Goal: Task Accomplishment & Management: Complete application form

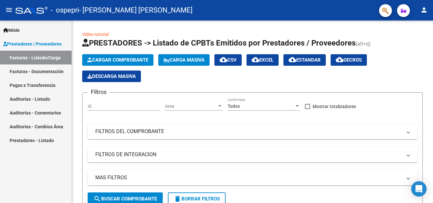
click at [47, 54] on link "Facturas - Listado/Carga" at bounding box center [36, 58] width 72 height 14
click at [127, 58] on span "Cargar Comprobante" at bounding box center [117, 60] width 61 height 6
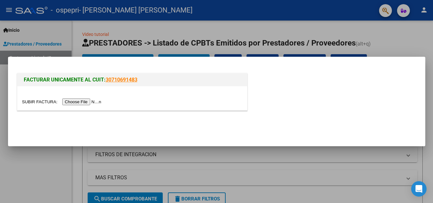
click at [85, 102] on input "file" at bounding box center [62, 102] width 81 height 7
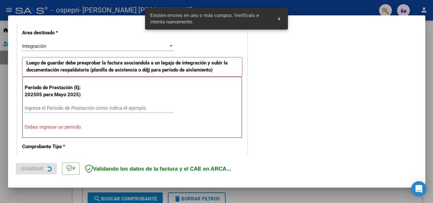
scroll to position [145, 0]
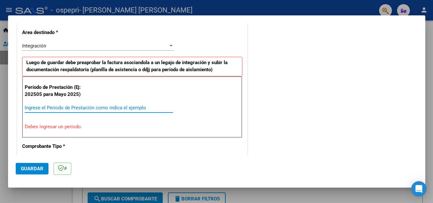
click at [92, 108] on input "Ingrese el Período de Prestación como indica el ejemplo" at bounding box center [99, 108] width 148 height 6
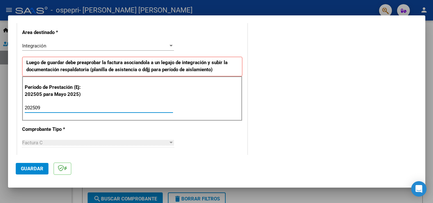
type input "202509"
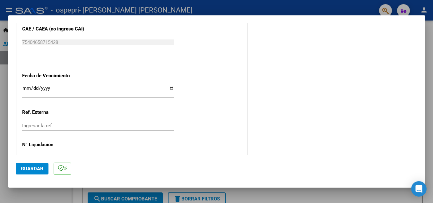
scroll to position [414, 0]
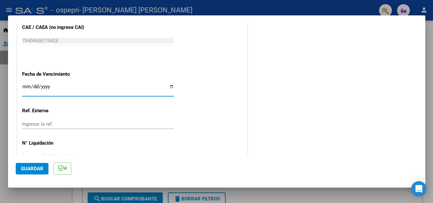
click at [169, 87] on input "Ingresar la fecha" at bounding box center [98, 89] width 152 height 10
type input "[DATE]"
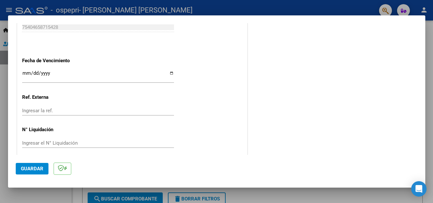
scroll to position [433, 0]
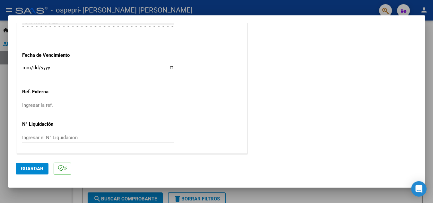
click at [76, 106] on input "Ingresar la ref." at bounding box center [98, 105] width 152 height 6
click at [27, 167] on span "Guardar" at bounding box center [32, 169] width 22 height 6
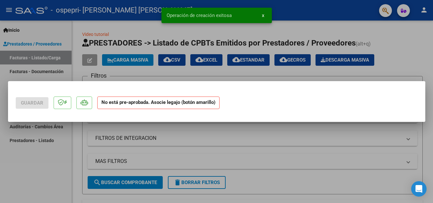
scroll to position [0, 0]
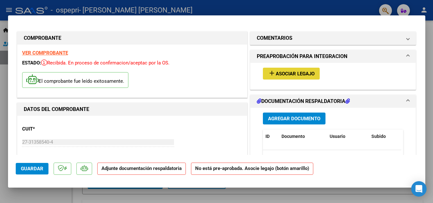
click at [276, 73] on span "Asociar Legajo" at bounding box center [295, 74] width 39 height 6
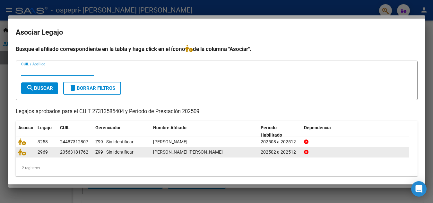
click at [37, 154] on datatable-body-cell "2969" at bounding box center [46, 152] width 22 height 10
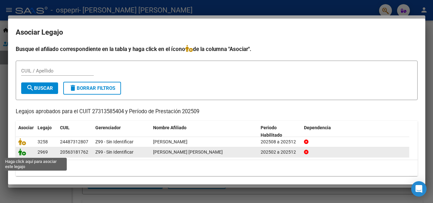
click at [22, 153] on icon at bounding box center [22, 152] width 8 height 7
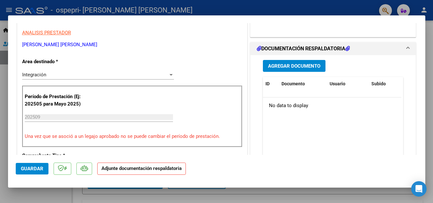
scroll to position [123, 0]
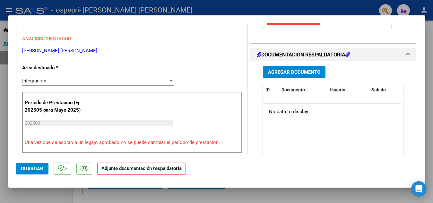
click at [272, 75] on span "Agregar Documento" at bounding box center [294, 72] width 52 height 6
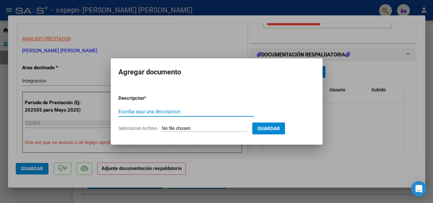
click at [274, 162] on div at bounding box center [216, 101] width 433 height 203
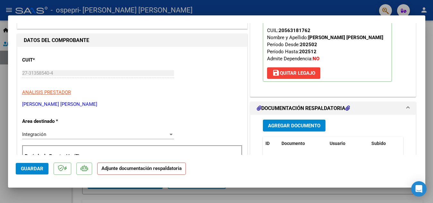
scroll to position [72, 0]
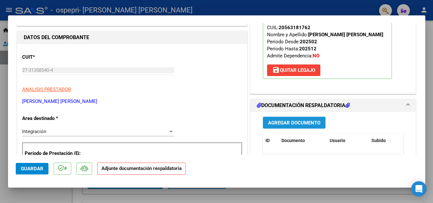
click at [298, 126] on span "Agregar Documento" at bounding box center [294, 123] width 52 height 6
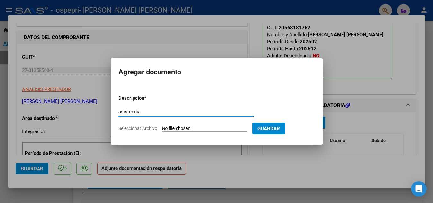
type input "asistencia"
click at [223, 130] on input "Seleccionar Archivo" at bounding box center [204, 129] width 85 height 6
click at [146, 128] on span "Seleccionar Archivo" at bounding box center [138, 128] width 39 height 5
click at [162, 128] on input "Seleccionar Archivo" at bounding box center [204, 129] width 85 height 6
type input "C:\fakepath\asist [PERSON_NAME] sept.pdf"
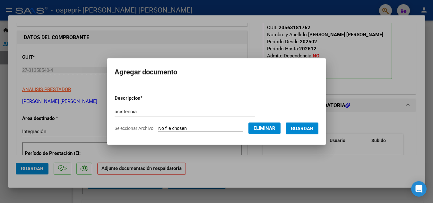
click at [304, 130] on span "Guardar" at bounding box center [302, 129] width 22 height 6
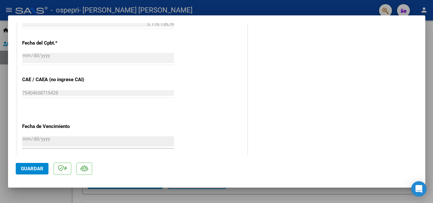
scroll to position [443, 0]
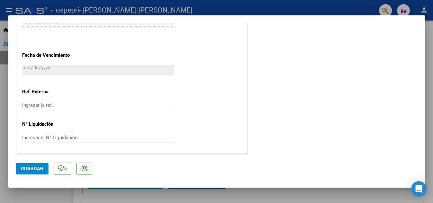
click at [27, 168] on span "Guardar" at bounding box center [32, 169] width 22 height 6
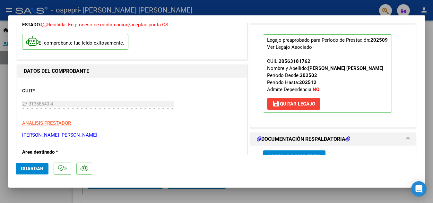
scroll to position [0, 0]
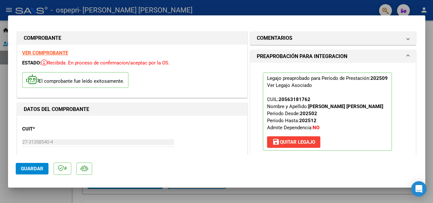
click at [1, 98] on div at bounding box center [216, 101] width 433 height 203
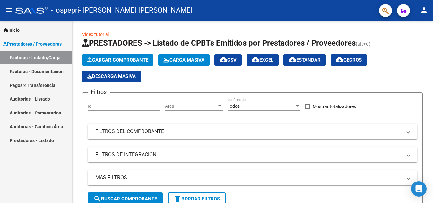
click at [43, 71] on link "Facturas - Documentación" at bounding box center [36, 72] width 72 height 14
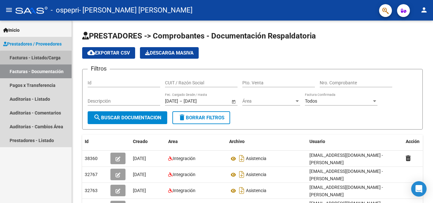
click at [45, 59] on link "Facturas - Listado/Carga" at bounding box center [36, 58] width 72 height 14
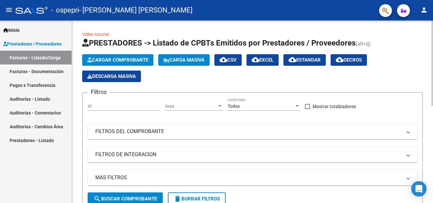
click at [433, 69] on html "menu - ospepri - [PERSON_NAME] [PERSON_NAME] person Inicio Instructivos Contact…" at bounding box center [216, 101] width 433 height 203
click at [112, 58] on span "Cargar Comprobante" at bounding box center [117, 60] width 61 height 6
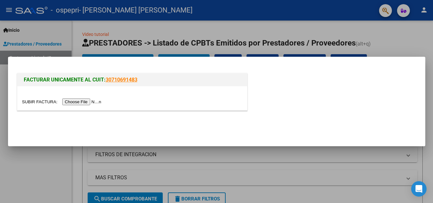
click at [82, 101] on input "file" at bounding box center [62, 102] width 81 height 7
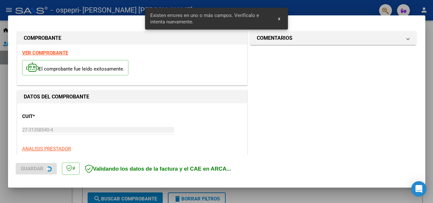
scroll to position [145, 0]
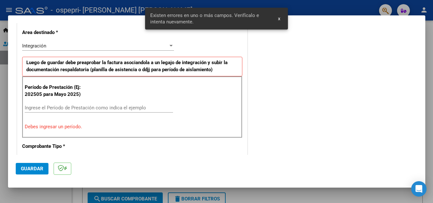
click at [49, 106] on input "Ingrese el Período de Prestación como indica el ejemplo" at bounding box center [99, 108] width 148 height 6
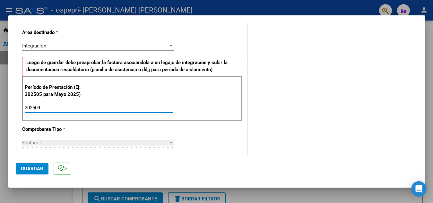
type input "202509"
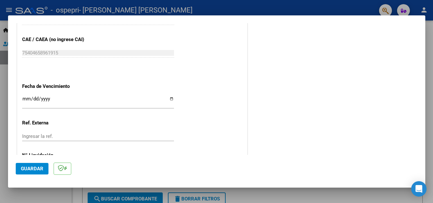
scroll to position [433, 0]
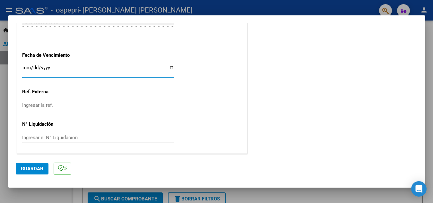
click at [170, 67] on input "Ingresar la fecha" at bounding box center [98, 70] width 152 height 10
type input "[DATE]"
click at [30, 168] on span "Guardar" at bounding box center [32, 169] width 22 height 6
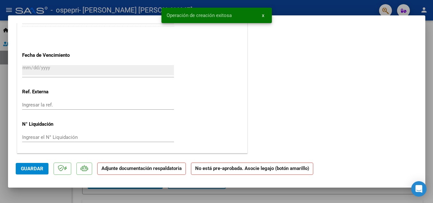
scroll to position [0, 0]
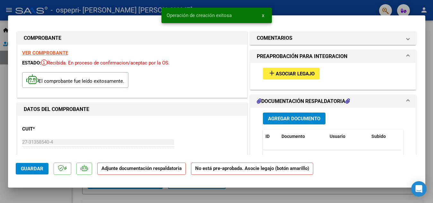
click at [303, 73] on span "Asociar Legajo" at bounding box center [295, 74] width 39 height 6
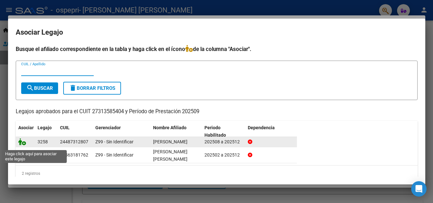
click at [22, 145] on icon at bounding box center [22, 141] width 8 height 7
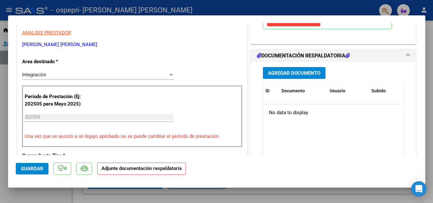
scroll to position [138, 0]
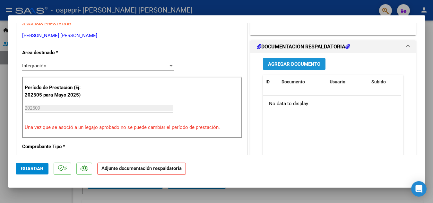
click at [295, 61] on span "Agregar Documento" at bounding box center [294, 64] width 52 height 6
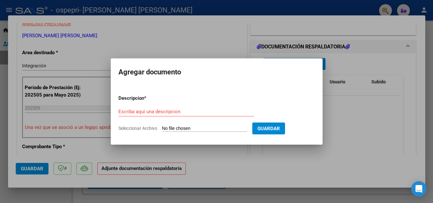
click at [142, 128] on span "Seleccionar Archivo" at bounding box center [138, 128] width 39 height 5
click at [162, 128] on input "Seleccionar Archivo" at bounding box center [204, 129] width 85 height 6
type input "C:\fakepath\asist [PERSON_NAME] sept.pdf"
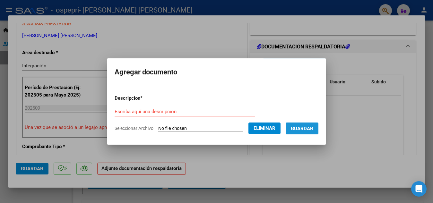
click at [309, 125] on button "Guardar" at bounding box center [302, 129] width 33 height 12
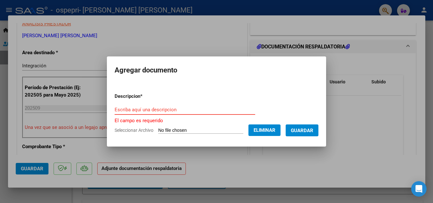
click at [140, 108] on input "Escriba aquí una descripcion" at bounding box center [185, 110] width 141 height 6
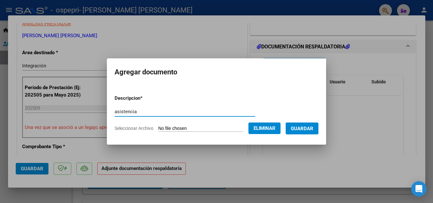
type input "asistencia"
click at [311, 127] on span "Guardar" at bounding box center [302, 129] width 22 height 6
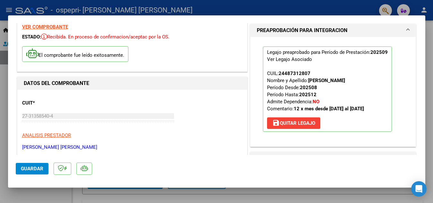
scroll to position [0, 0]
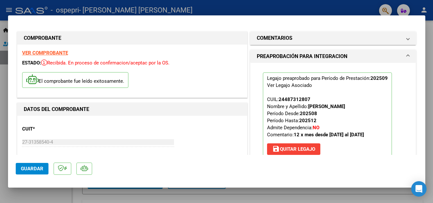
click at [29, 169] on span "Guardar" at bounding box center [32, 169] width 22 height 6
click at [190, 7] on div at bounding box center [216, 101] width 433 height 203
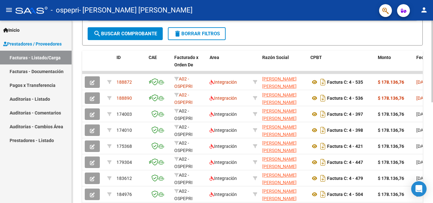
scroll to position [168, 0]
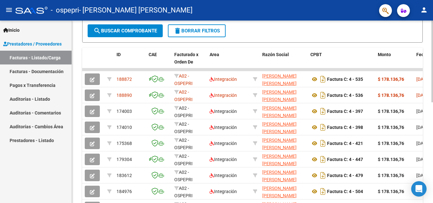
click at [422, 138] on div "Video tutorial PRESTADORES -> Listado de CPBTs Emitidos por Prestadores / Prove…" at bounding box center [253, 53] width 363 height 402
